Goal: Information Seeking & Learning: Learn about a topic

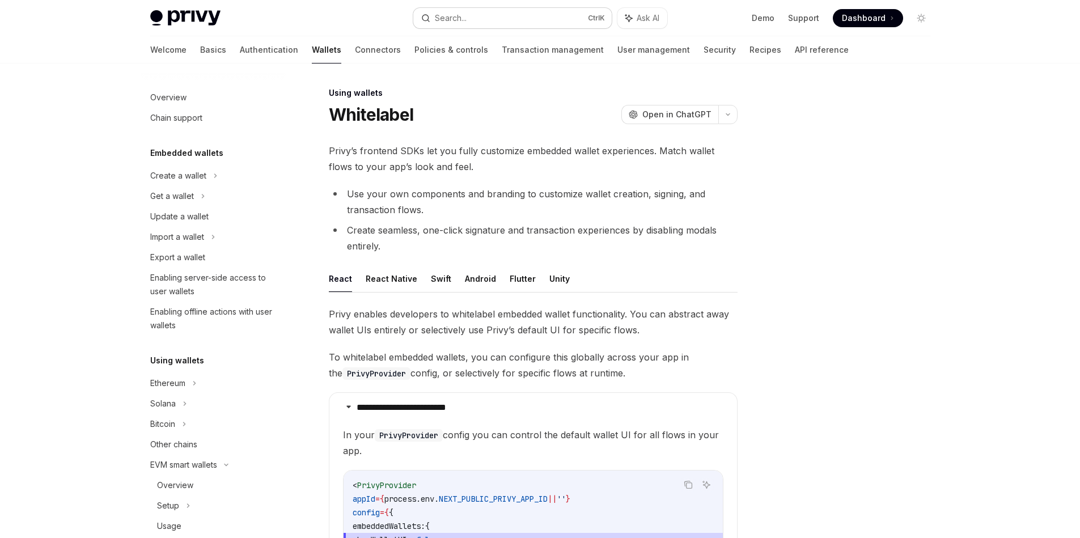
click at [502, 16] on button "Search... Ctrl K" at bounding box center [512, 18] width 198 height 20
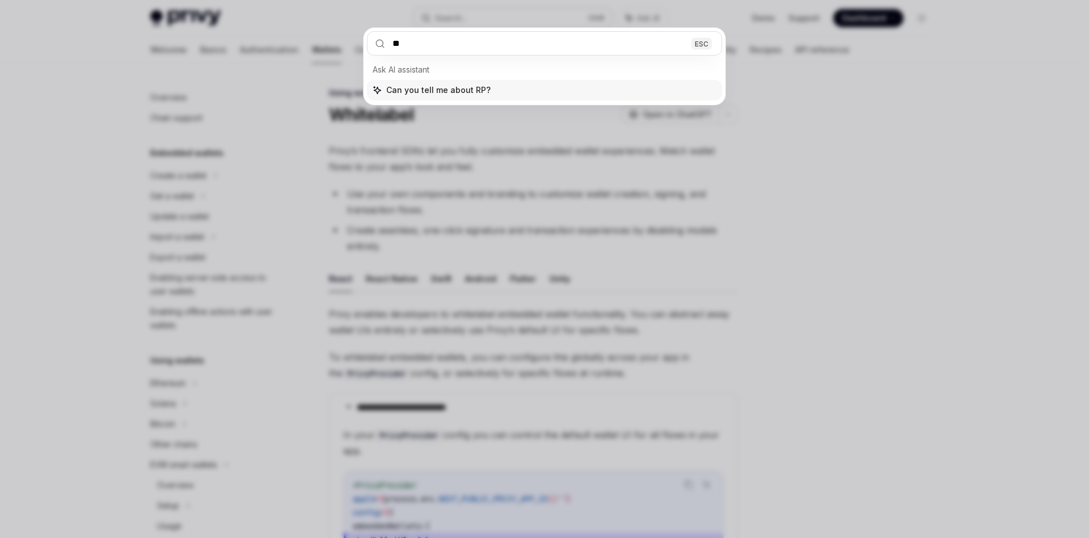
type input "***"
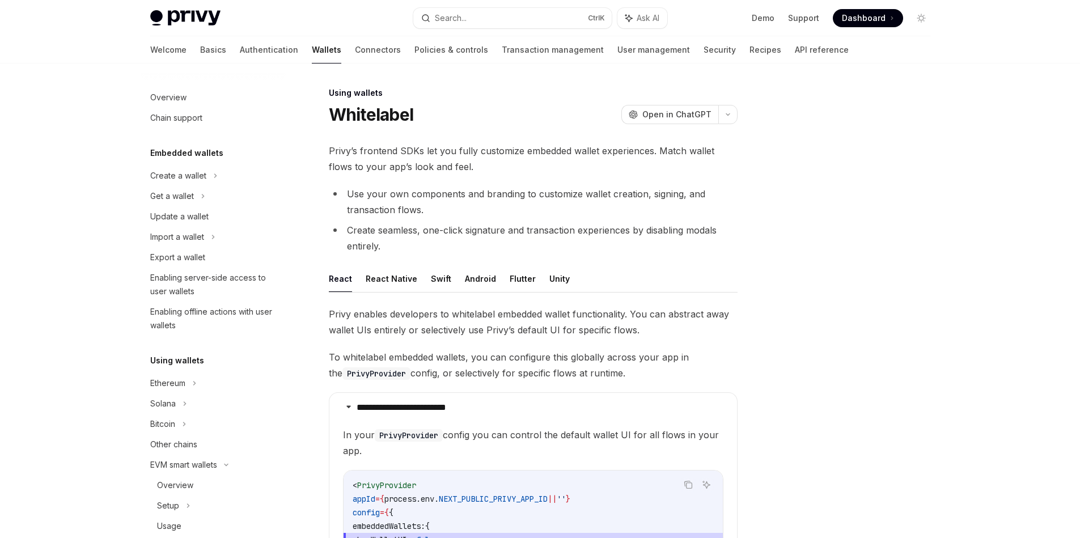
type textarea "*"
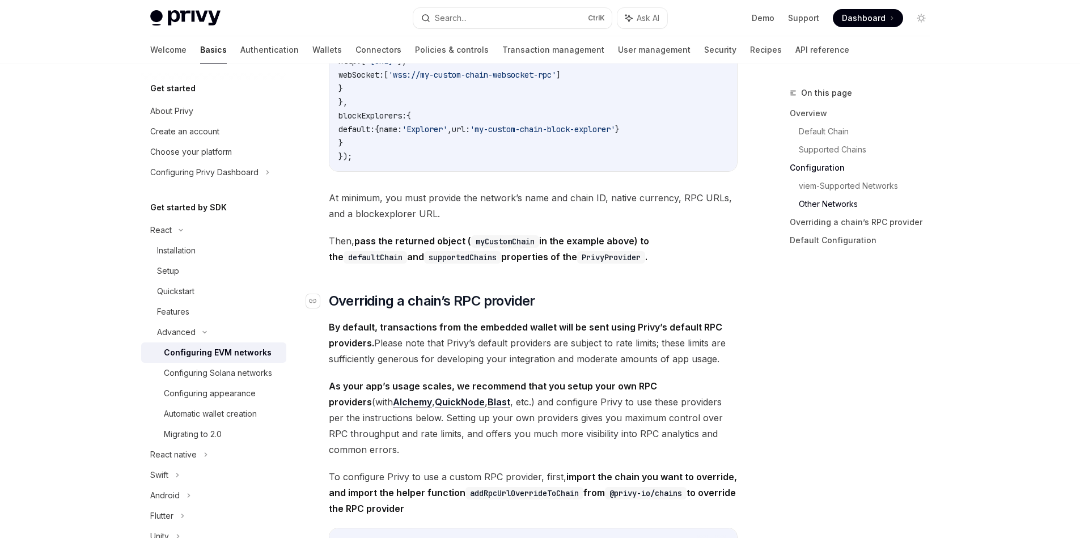
scroll to position [2309, 0]
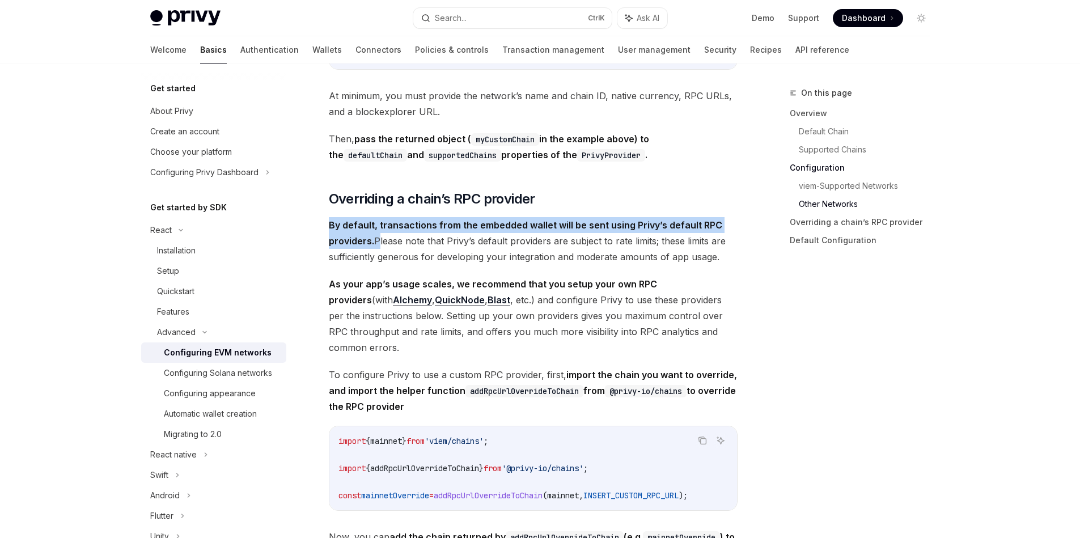
drag, startPoint x: 330, startPoint y: 236, endPoint x: 375, endPoint y: 257, distance: 49.7
click at [375, 257] on span "By default, transactions from the embedded wallet will be sent using Privy’s de…" at bounding box center [533, 241] width 409 height 48
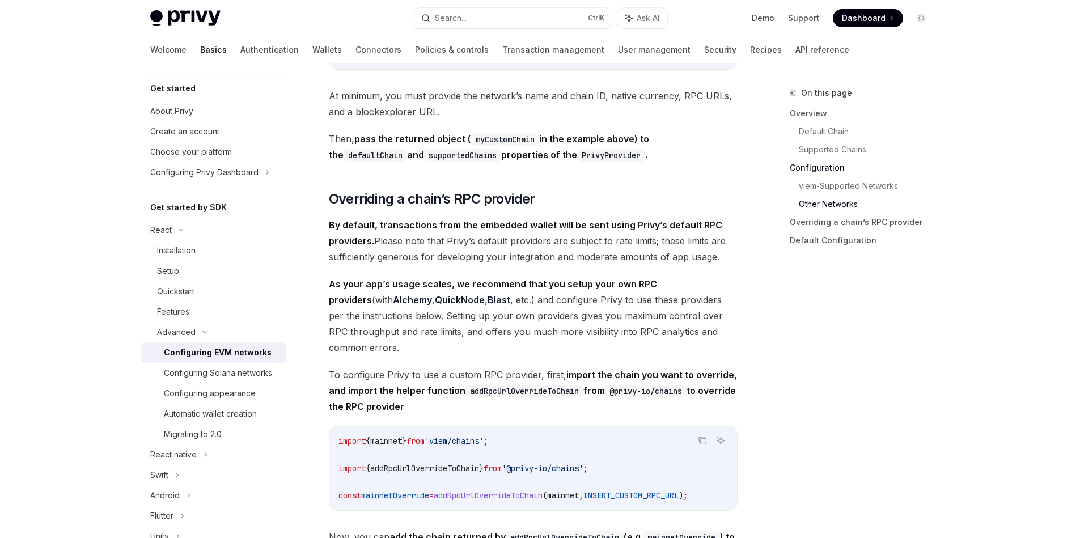
click at [386, 250] on span "By default, transactions from the embedded wallet will be sent using Privy’s de…" at bounding box center [533, 241] width 409 height 48
click at [386, 251] on span "By default, transactions from the embedded wallet will be sent using Privy’s de…" at bounding box center [533, 241] width 409 height 48
click at [492, 250] on span "By default, transactions from the embedded wallet will be sent using Privy’s de…" at bounding box center [533, 241] width 409 height 48
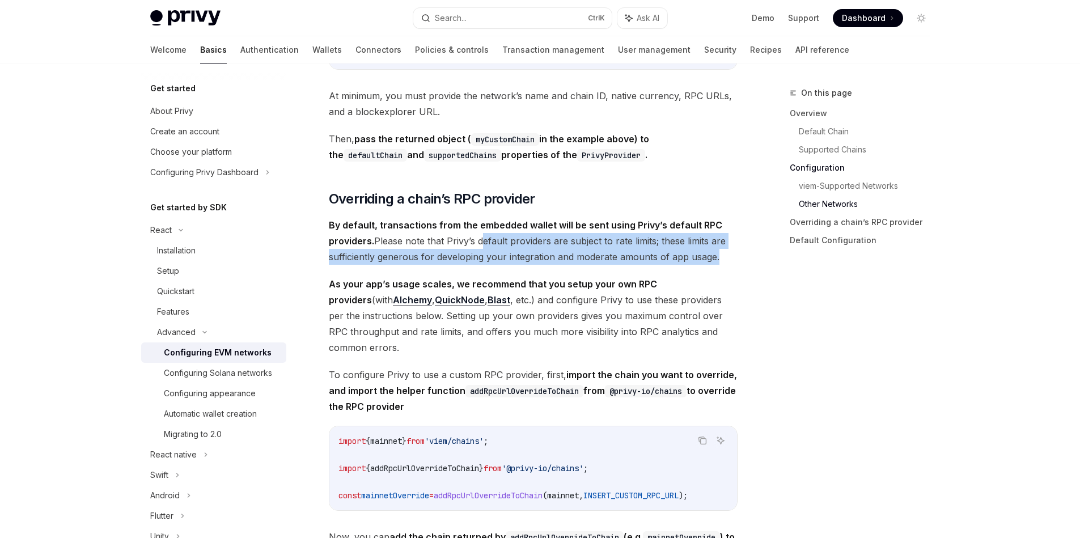
drag, startPoint x: 492, startPoint y: 250, endPoint x: 694, endPoint y: 268, distance: 202.7
click at [694, 265] on span "By default, transactions from the embedded wallet will be sent using Privy’s de…" at bounding box center [533, 241] width 409 height 48
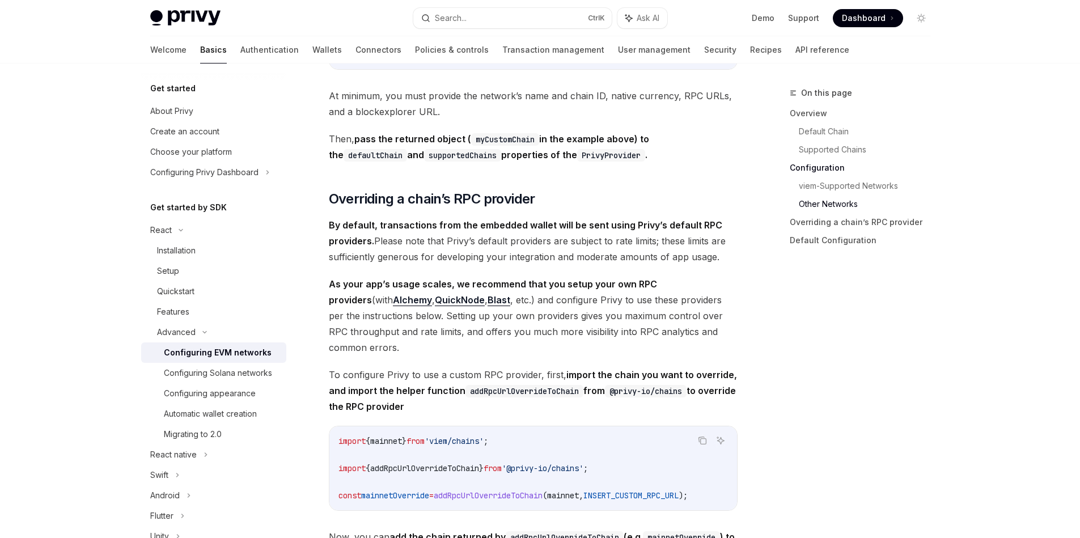
drag, startPoint x: 555, startPoint y: 241, endPoint x: 545, endPoint y: 242, distance: 9.7
click at [555, 242] on span "By default, transactions from the embedded wallet will be sent using Privy’s de…" at bounding box center [533, 241] width 409 height 48
click at [492, 243] on span "By default, transactions from the embedded wallet will be sent using Privy’s de…" at bounding box center [533, 241] width 409 height 48
drag, startPoint x: 492, startPoint y: 243, endPoint x: 639, endPoint y: 256, distance: 146.9
click at [639, 256] on span "By default, transactions from the embedded wallet will be sent using Privy’s de…" at bounding box center [533, 241] width 409 height 48
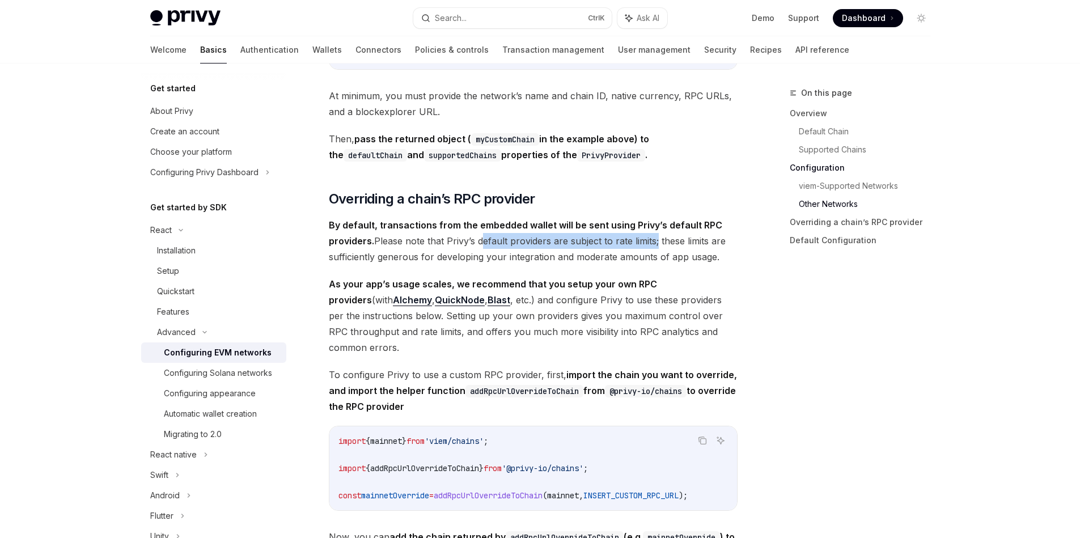
copy span "default providers are subject to rate limits"
click at [631, 256] on div at bounding box center [631, 256] width 0 height 0
click at [679, 252] on span "By default, transactions from the embedded wallet will be sent using Privy’s de…" at bounding box center [533, 241] width 409 height 48
click at [672, 252] on span "By default, transactions from the embedded wallet will be sent using Privy’s de…" at bounding box center [533, 241] width 409 height 48
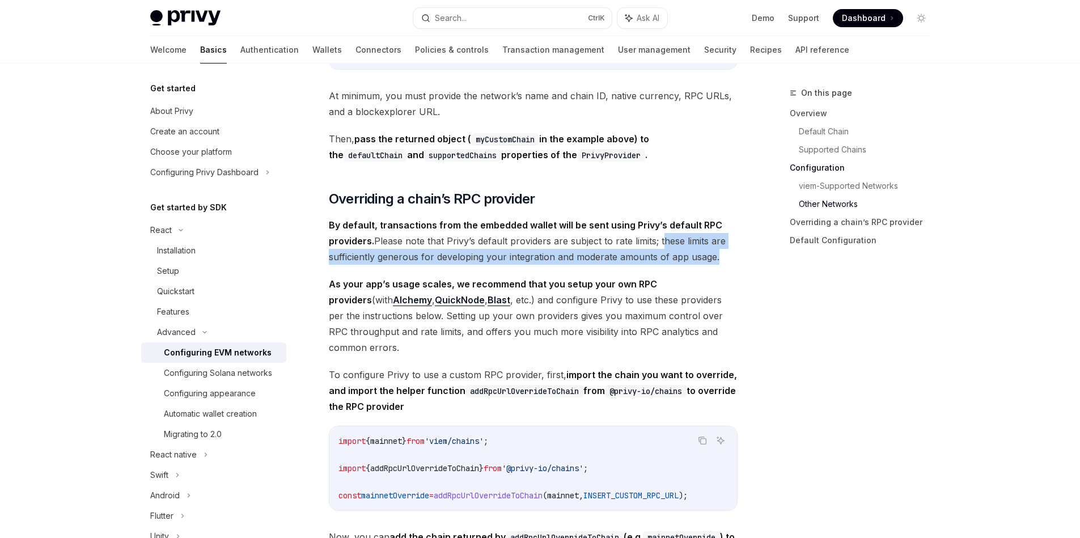
drag, startPoint x: 672, startPoint y: 252, endPoint x: 703, endPoint y: 261, distance: 31.9
click at [703, 261] on span "By default, transactions from the embedded wallet will be sent using Privy’s de…" at bounding box center [533, 241] width 409 height 48
click at [695, 272] on div at bounding box center [695, 272] width 0 height 0
drag, startPoint x: 717, startPoint y: 269, endPoint x: 662, endPoint y: 252, distance: 58.0
click at [662, 252] on span "By default, transactions from the embedded wallet will be sent using Privy’s de…" at bounding box center [533, 241] width 409 height 48
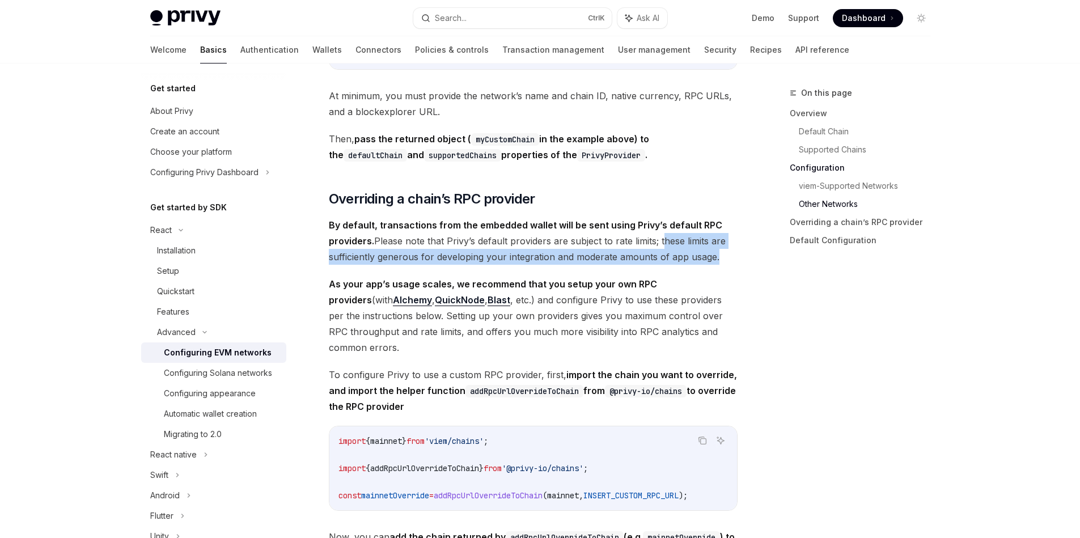
copy span "these limits are sufficiently generous for developing your integration and mode…"
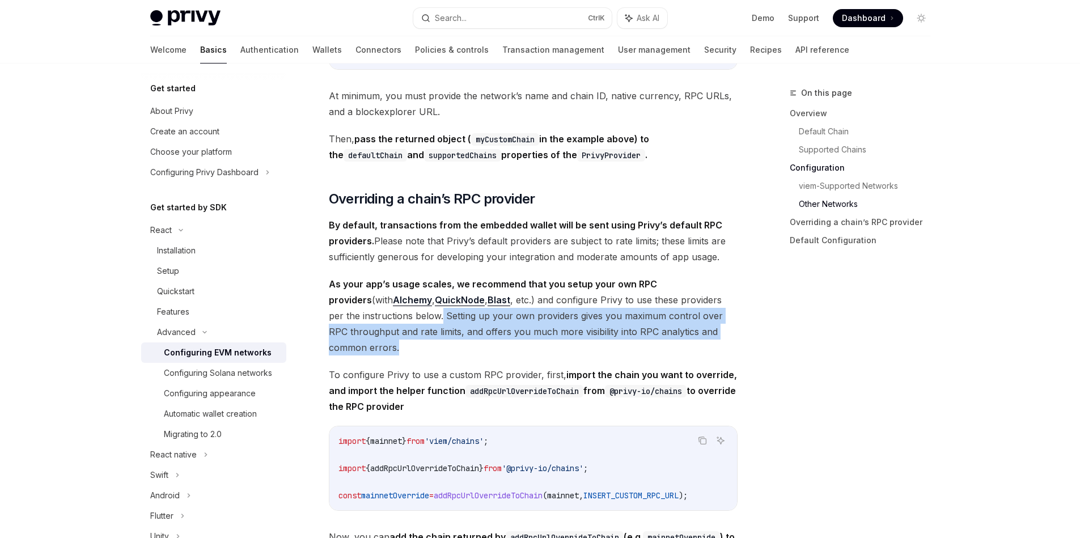
drag, startPoint x: 410, startPoint y: 326, endPoint x: 395, endPoint y: 353, distance: 30.7
click at [395, 353] on span "As your app’s usage scales, we recommend that you setup your own RPC providers …" at bounding box center [533, 315] width 409 height 79
click at [398, 356] on span "As your app’s usage scales, we recommend that you setup your own RPC providers …" at bounding box center [533, 315] width 409 height 79
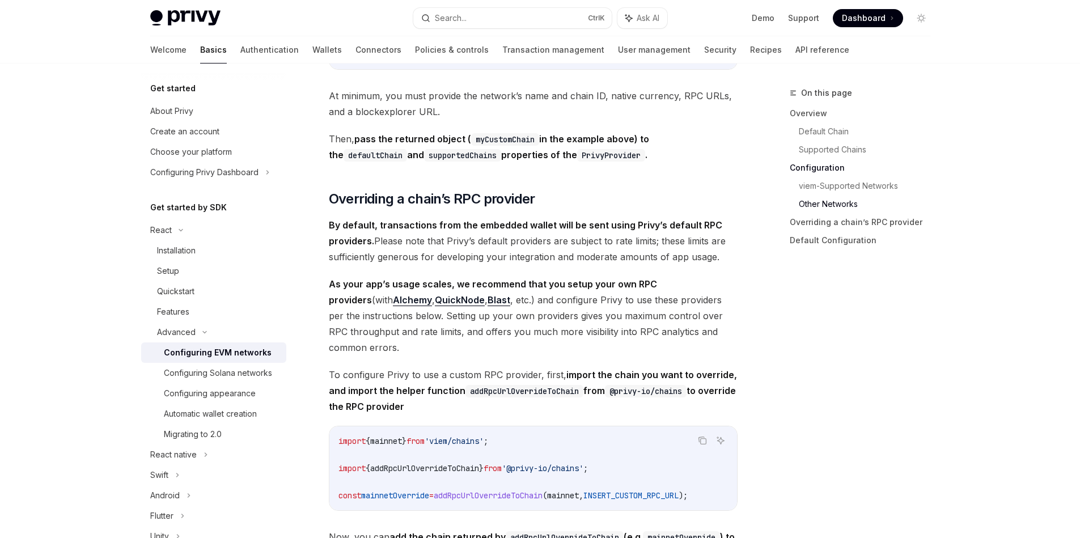
click at [419, 328] on span "As your app’s usage scales, we recommend that you setup your own RPC providers …" at bounding box center [533, 315] width 409 height 79
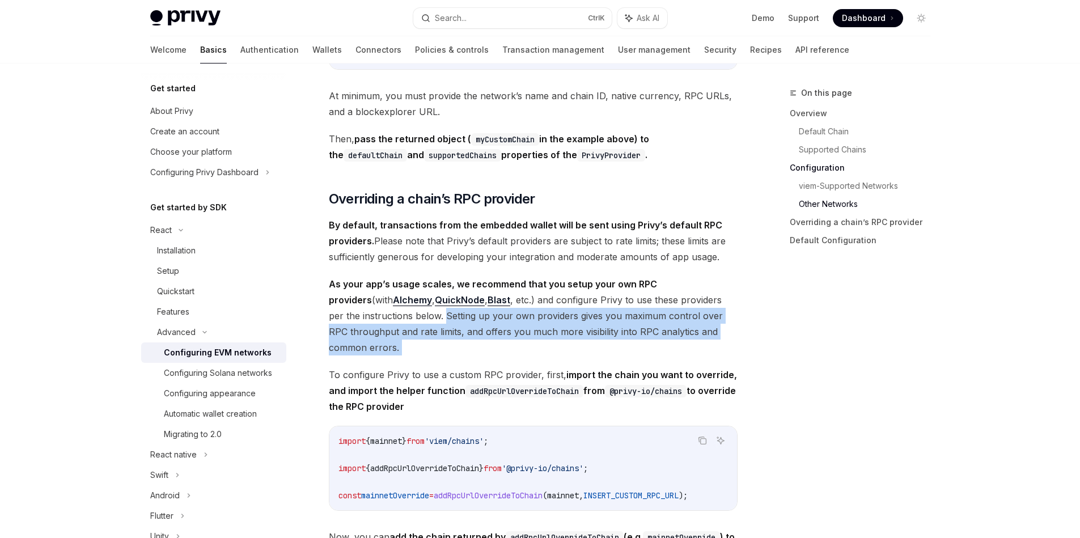
drag, startPoint x: 419, startPoint y: 328, endPoint x: 415, endPoint y: 350, distance: 22.5
click at [415, 350] on span "As your app’s usage scales, we recommend that you setup your own RPC providers …" at bounding box center [533, 315] width 409 height 79
click at [407, 363] on div at bounding box center [407, 363] width 0 height 0
click at [451, 344] on span "As your app’s usage scales, we recommend that you setup your own RPC providers …" at bounding box center [533, 315] width 409 height 79
click at [438, 341] on span "As your app’s usage scales, we recommend that you setup your own RPC providers …" at bounding box center [533, 315] width 409 height 79
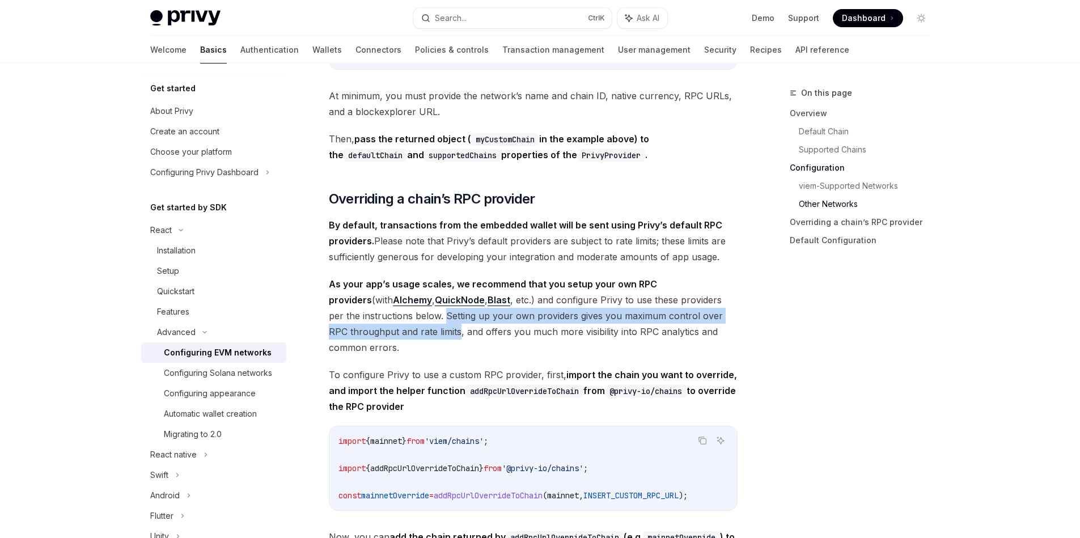
drag, startPoint x: 438, startPoint y: 341, endPoint x: 411, endPoint y: 324, distance: 32.1
click at [411, 324] on span "As your app’s usage scales, we recommend that you setup your own RPC providers …" at bounding box center [533, 315] width 409 height 79
copy span "Setting up your own providers gives you maximum control over RPC throughput and…"
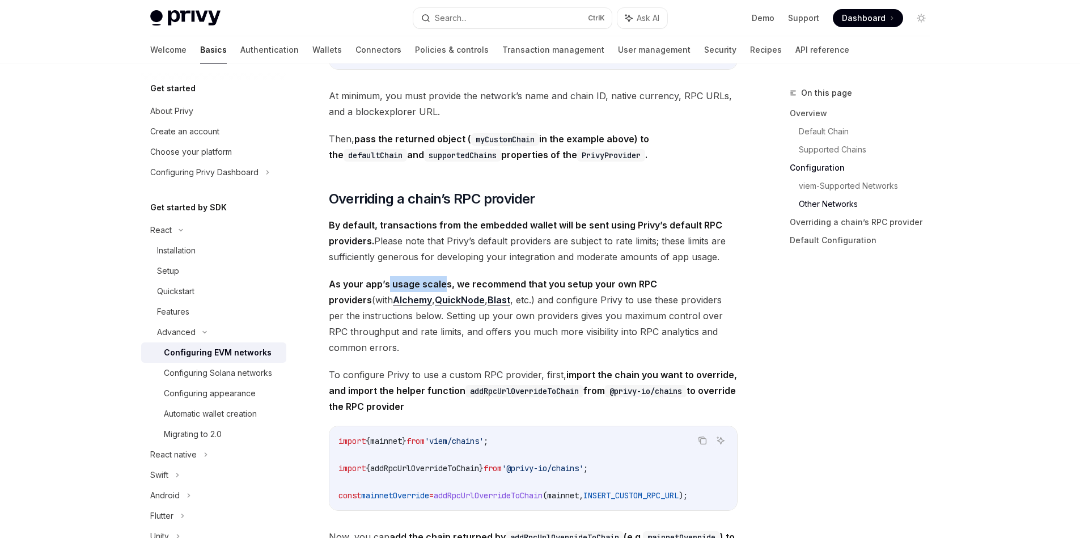
drag, startPoint x: 443, startPoint y: 293, endPoint x: 390, endPoint y: 295, distance: 53.9
click at [389, 295] on strong "As your app’s usage scales, we recommend that you setup your own RPC providers" at bounding box center [493, 291] width 328 height 27
click at [391, 295] on strong "As your app’s usage scales, we recommend that you setup your own RPC providers" at bounding box center [493, 291] width 328 height 27
drag, startPoint x: 391, startPoint y: 295, endPoint x: 432, endPoint y: 294, distance: 40.3
click at [432, 294] on strong "As your app’s usage scales, we recommend that you setup your own RPC providers" at bounding box center [493, 291] width 328 height 27
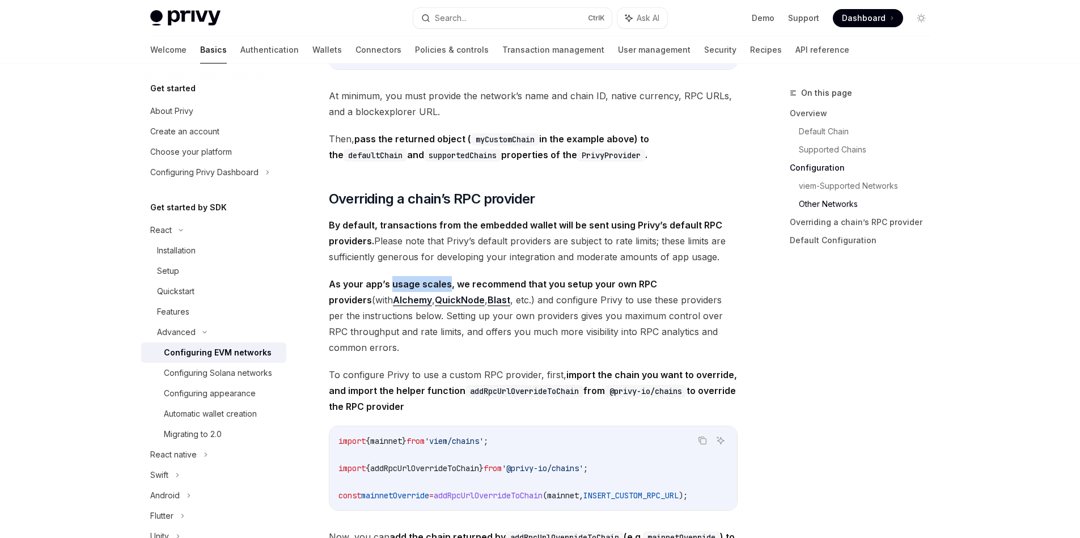
click at [424, 299] on div at bounding box center [424, 299] width 0 height 0
click at [440, 298] on strong "As your app’s usage scales, we recommend that you setup your own RPC providers" at bounding box center [493, 291] width 328 height 27
drag, startPoint x: 440, startPoint y: 298, endPoint x: 370, endPoint y: 289, distance: 70.8
click at [370, 289] on strong "As your app’s usage scales, we recommend that you setup your own RPC providers" at bounding box center [493, 291] width 328 height 27
click at [362, 272] on div at bounding box center [362, 272] width 0 height 0
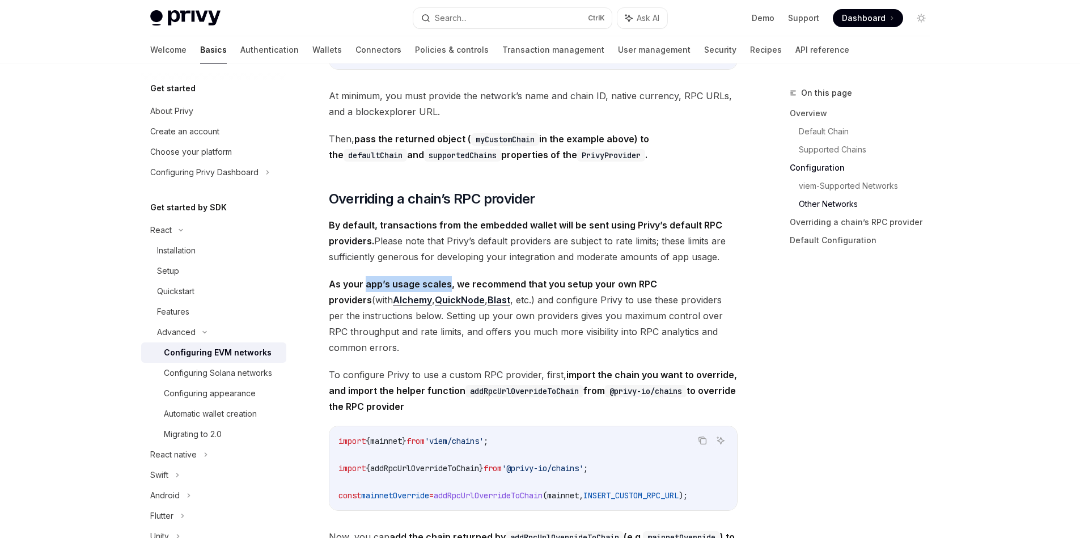
click at [375, 291] on strong "As your app’s usage scales, we recommend that you setup your own RPC providers" at bounding box center [493, 291] width 328 height 27
drag, startPoint x: 375, startPoint y: 291, endPoint x: 440, endPoint y: 295, distance: 64.7
click at [440, 295] on strong "As your app’s usage scales, we recommend that you setup your own RPC providers" at bounding box center [493, 291] width 328 height 27
drag, startPoint x: 438, startPoint y: 294, endPoint x: 400, endPoint y: 293, distance: 38.0
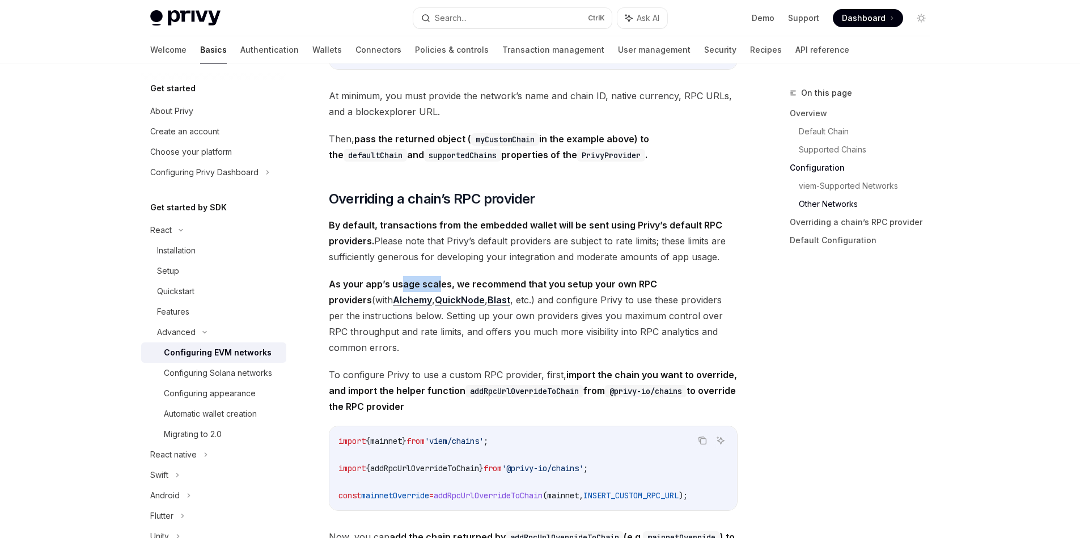
click at [400, 293] on strong "As your app’s usage scales, we recommend that you setup your own RPC providers" at bounding box center [493, 291] width 328 height 27
drag, startPoint x: 400, startPoint y: 293, endPoint x: 429, endPoint y: 293, distance: 28.4
click at [429, 293] on strong "As your app’s usage scales, we recommend that you setup your own RPC providers" at bounding box center [493, 291] width 328 height 27
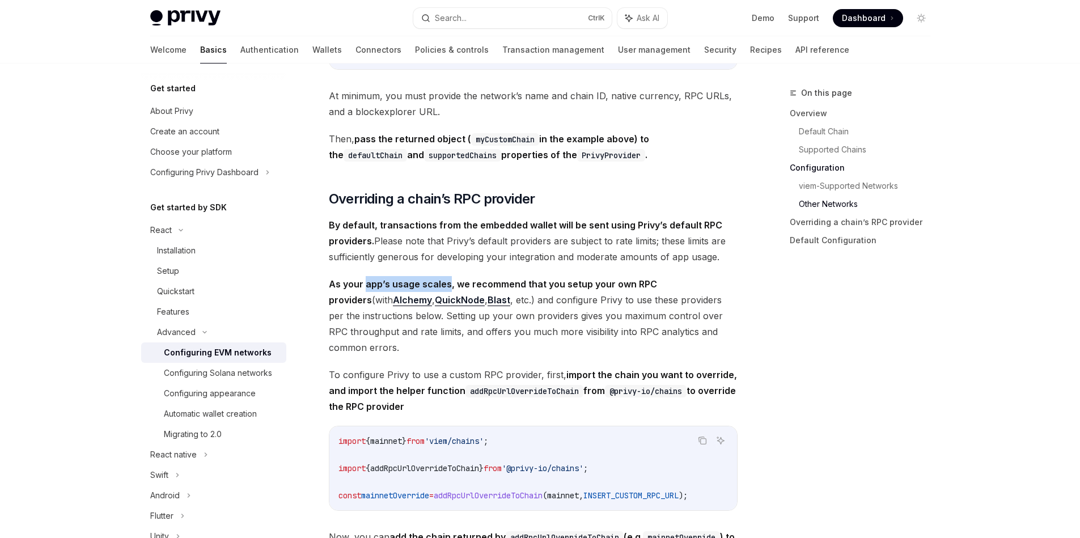
drag, startPoint x: 429, startPoint y: 293, endPoint x: 375, endPoint y: 293, distance: 53.9
click at [375, 293] on strong "As your app’s usage scales, we recommend that you setup your own RPC providers" at bounding box center [493, 291] width 328 height 27
